Goal: Transaction & Acquisition: Obtain resource

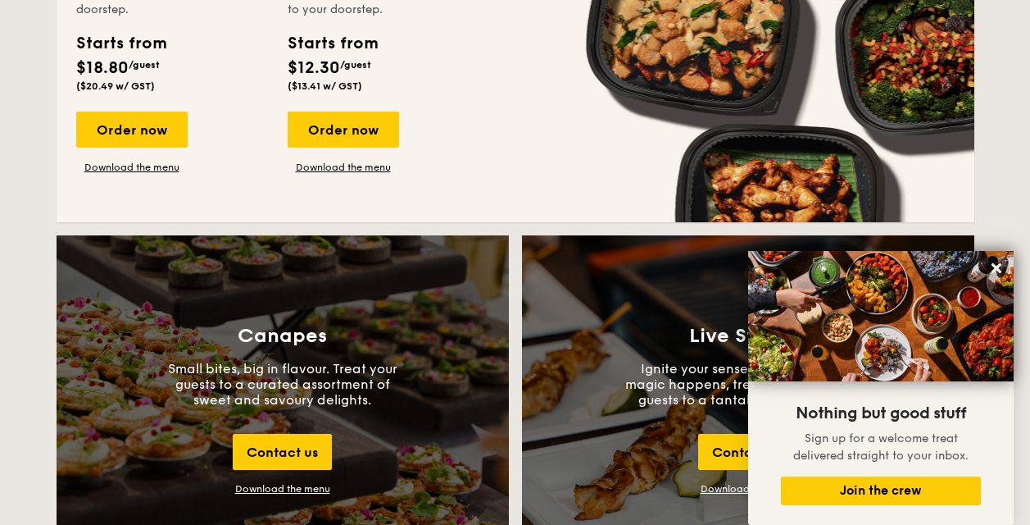
scroll to position [1557, 0]
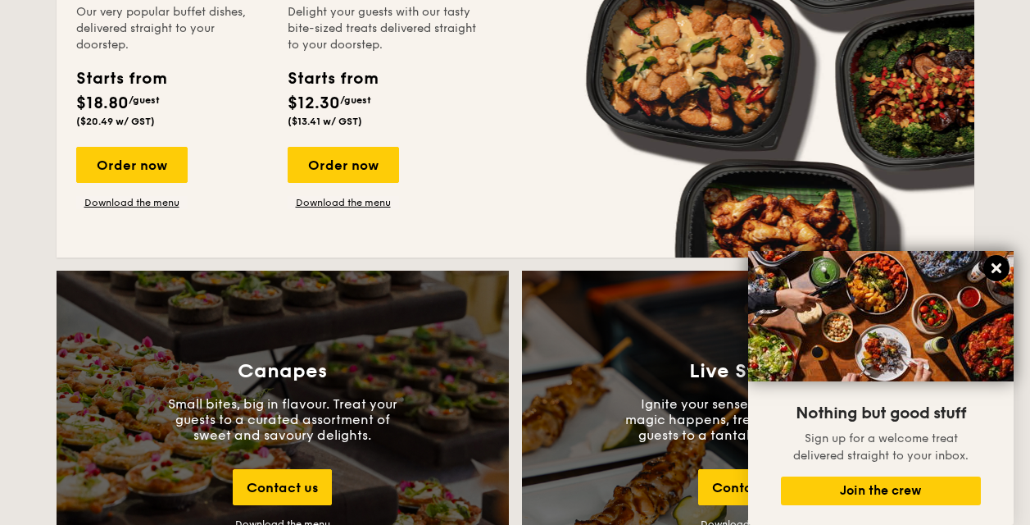
click at [993, 273] on icon at bounding box center [996, 268] width 15 height 15
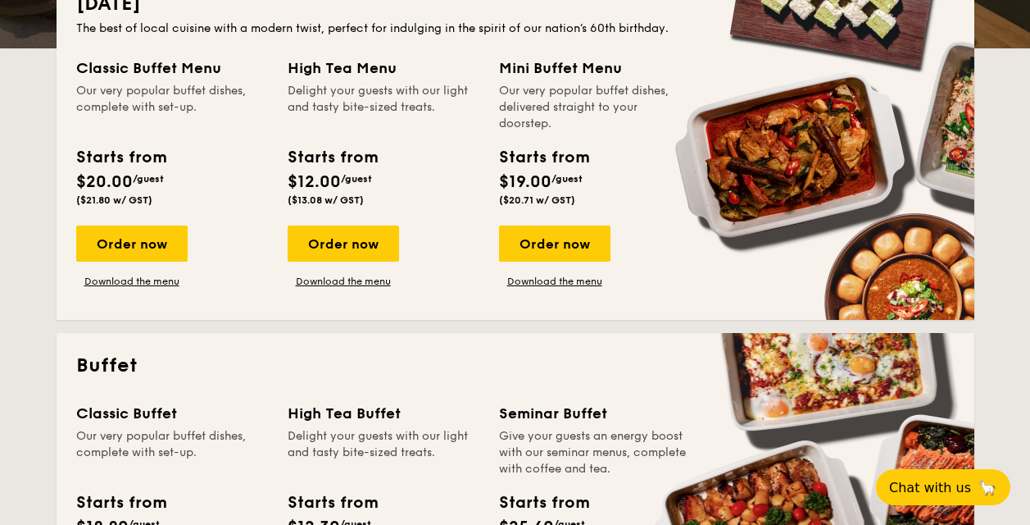
scroll to position [410, 0]
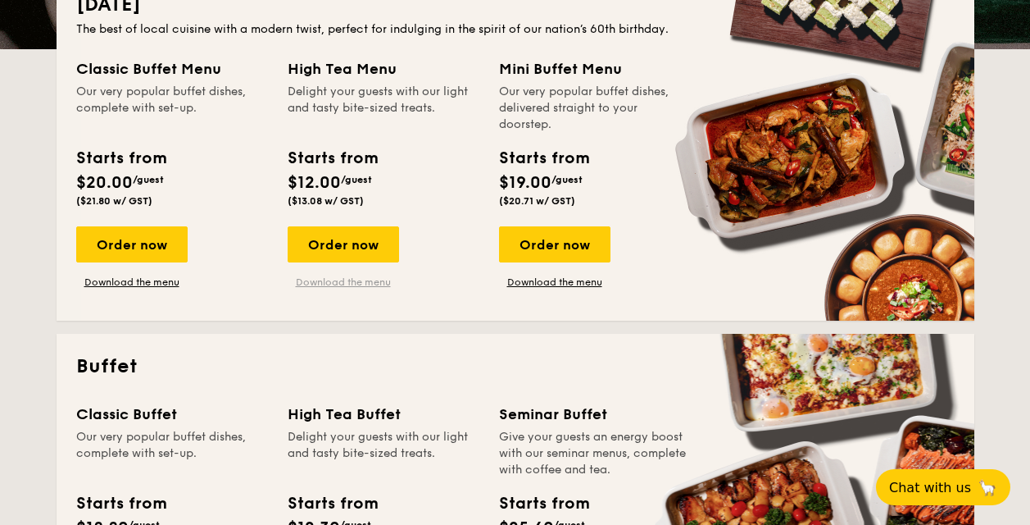
click at [339, 280] on link "Download the menu" at bounding box center [343, 281] width 111 height 13
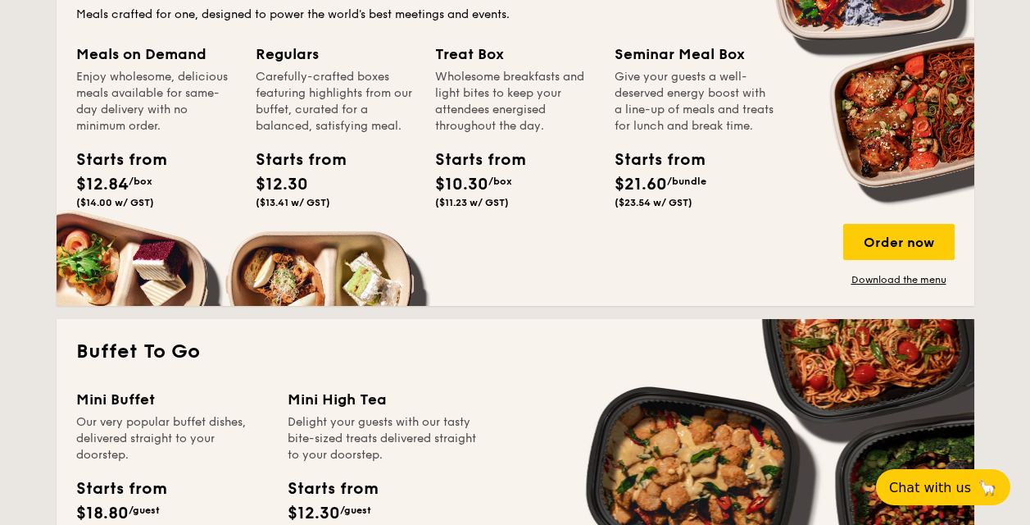
scroll to position [429, 0]
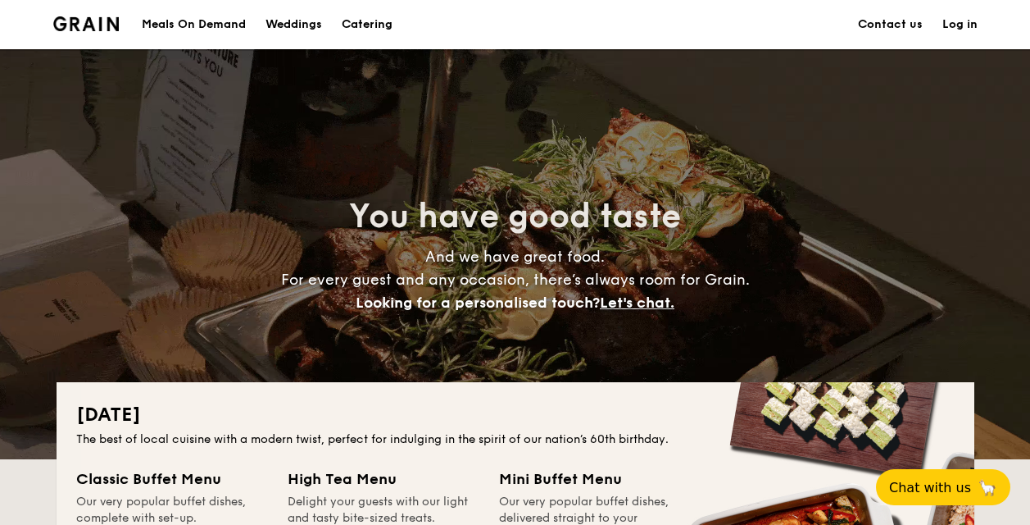
click at [370, 28] on h1 "Catering" at bounding box center [367, 24] width 51 height 49
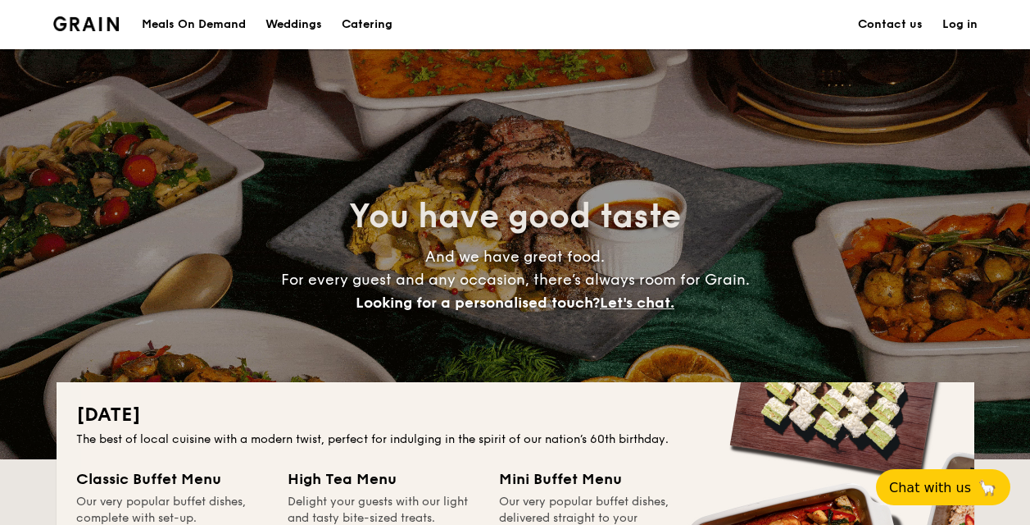
click at [373, 24] on h1 "Catering" at bounding box center [367, 24] width 51 height 49
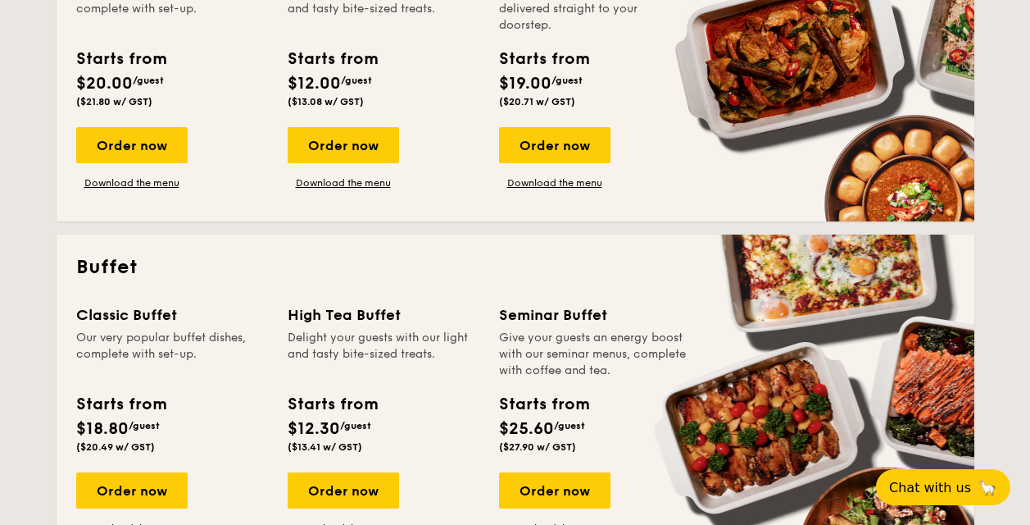
scroll to position [656, 0]
